Goal: Navigation & Orientation: Find specific page/section

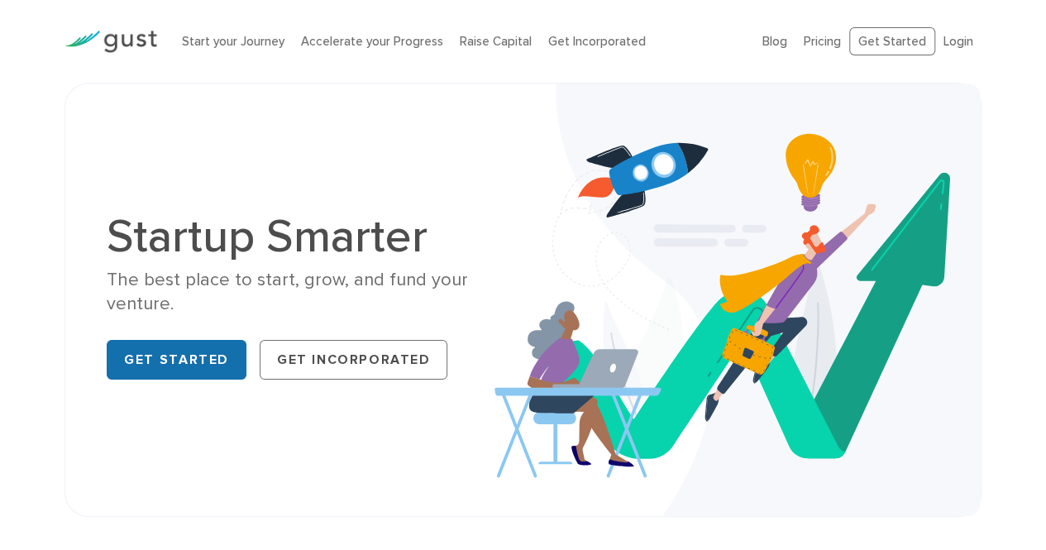
click at [212, 357] on link "Get Started" at bounding box center [177, 360] width 140 height 40
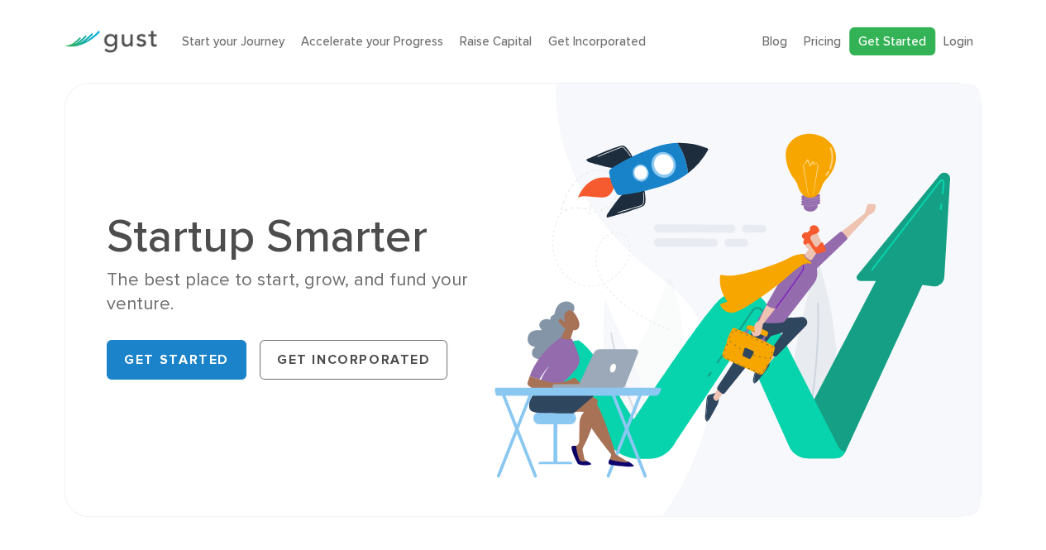
click at [915, 40] on link "Get Started" at bounding box center [892, 41] width 86 height 29
click at [377, 36] on link "Accelerate your Progress" at bounding box center [372, 41] width 142 height 15
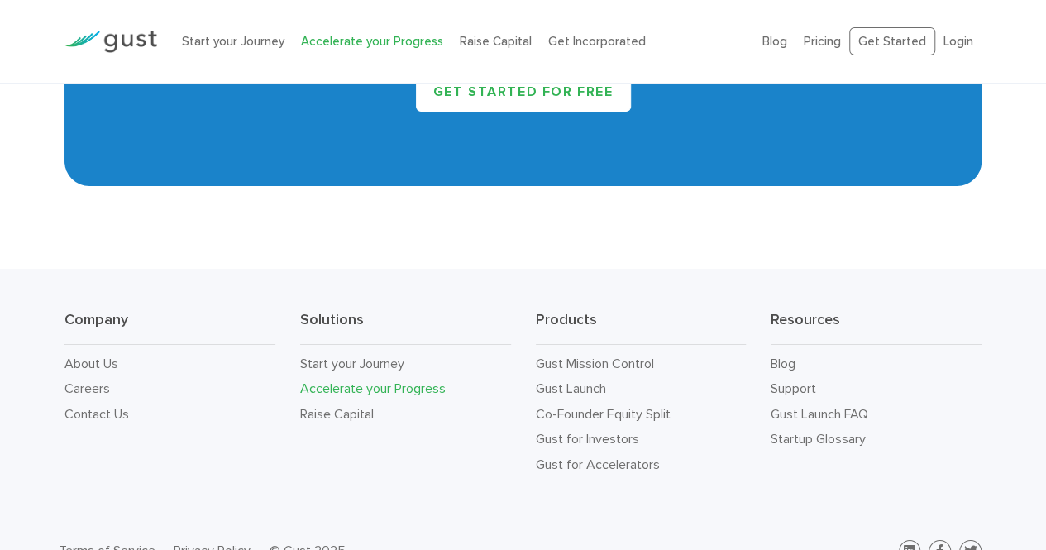
scroll to position [2782, 0]
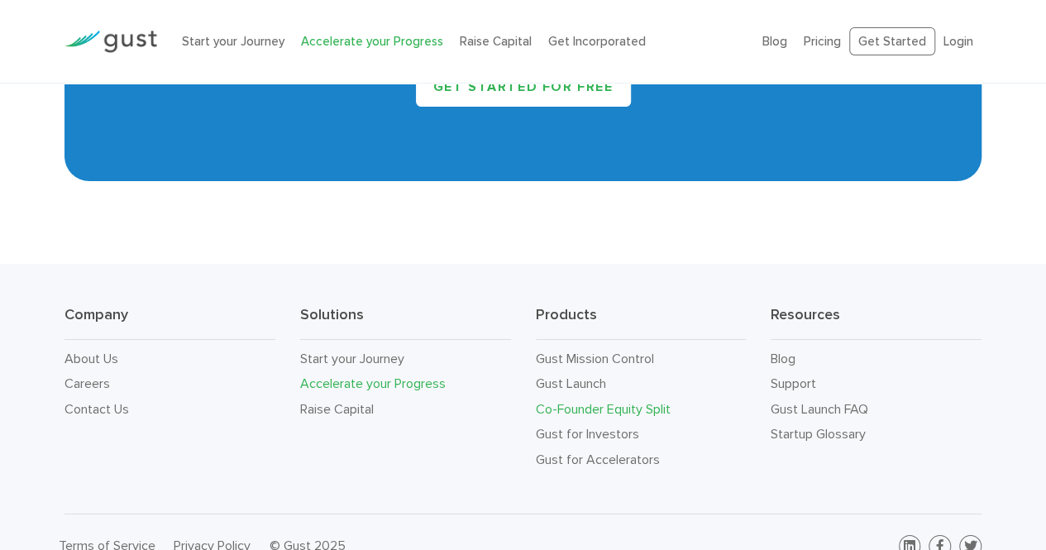
click at [629, 417] on link "Co-Founder Equity Split" at bounding box center [603, 409] width 135 height 16
